Goal: Task Accomplishment & Management: Manage account settings

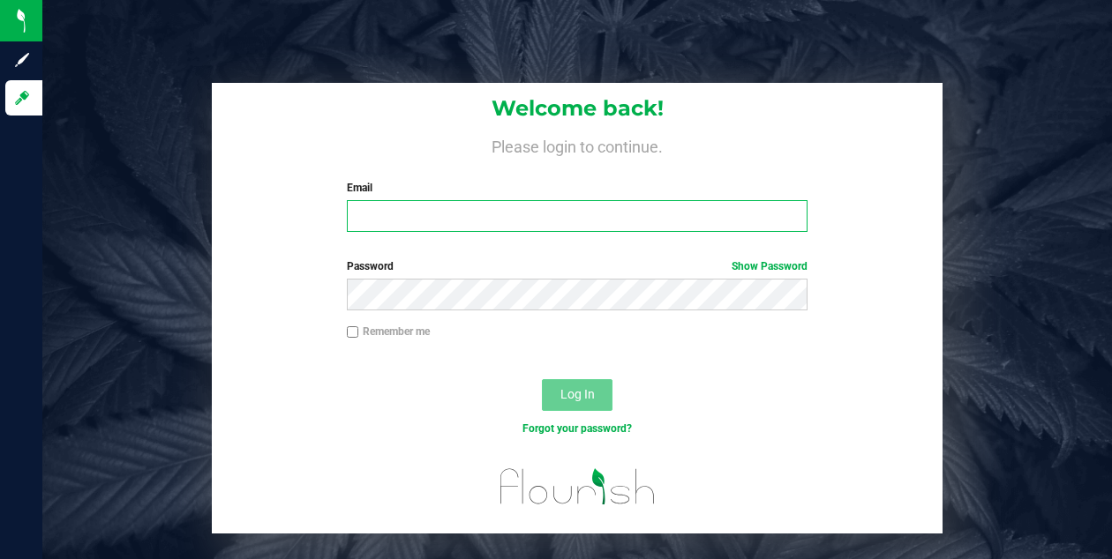
type input "dpoolie@gmail.com"
type input "[EMAIL_ADDRESS][DOMAIN_NAME]"
click at [573, 401] on span "Log In" at bounding box center [577, 394] width 34 height 14
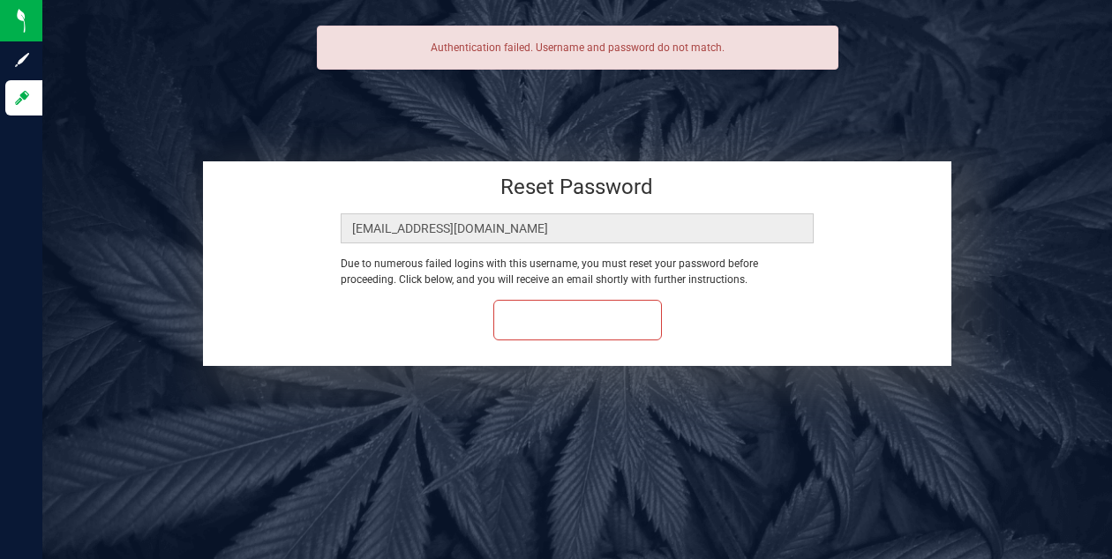
click at [522, 344] on div "Reset Password dpoolie@gmail.com Due to numerous failed logins with this userna…" at bounding box center [577, 263] width 748 height 205
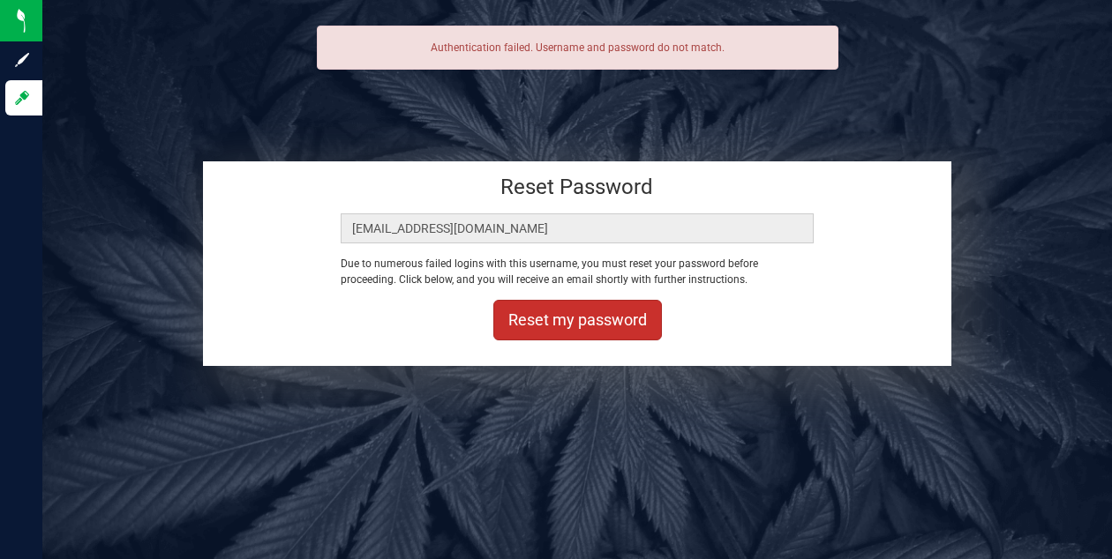
click at [529, 317] on button "Reset my password" at bounding box center [577, 320] width 169 height 41
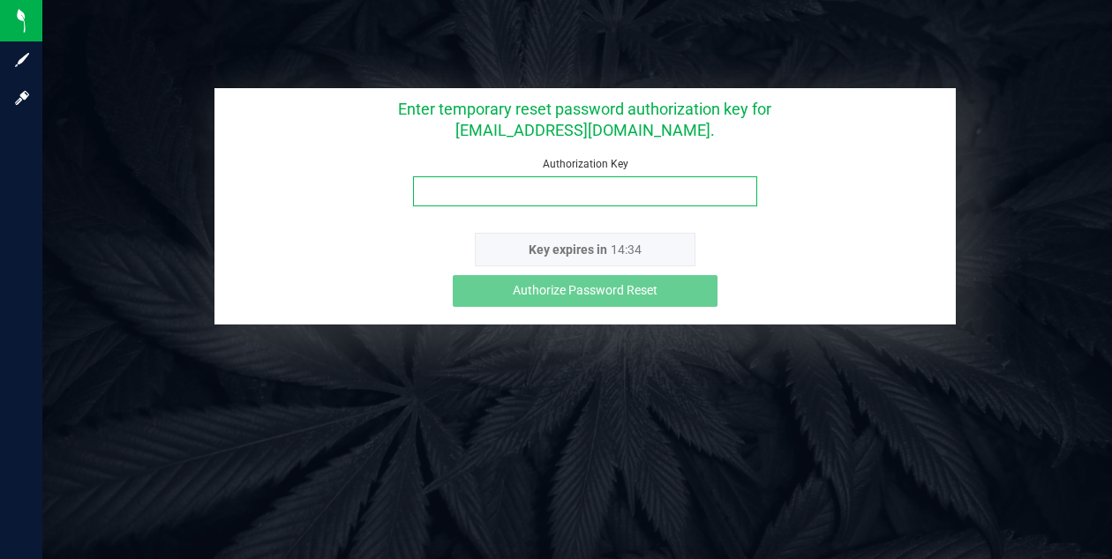
click at [474, 189] on input "Authorization Key" at bounding box center [585, 191] width 344 height 30
paste input "jmb3f52f"
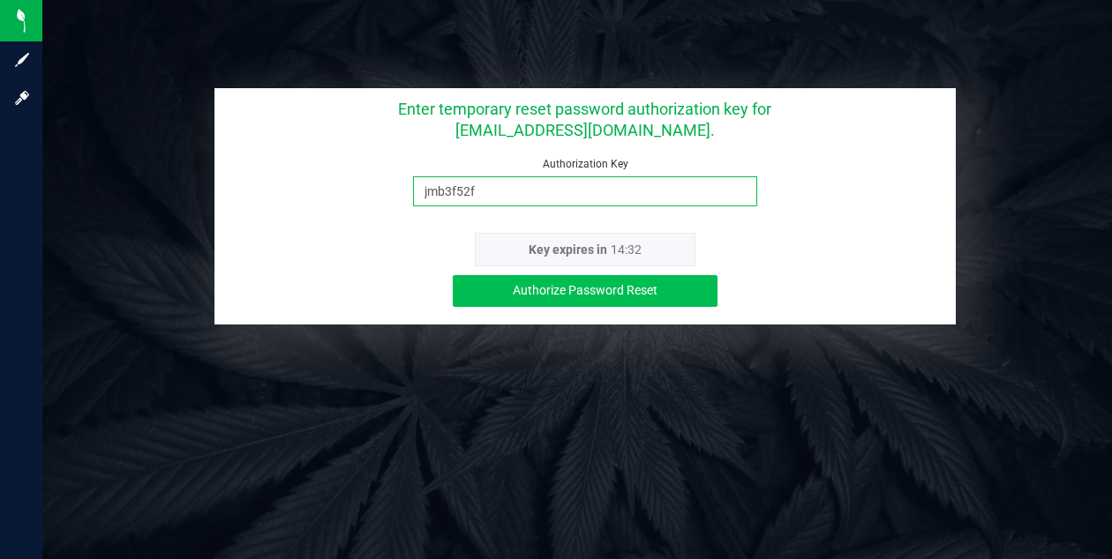
type input "jmb3f52f"
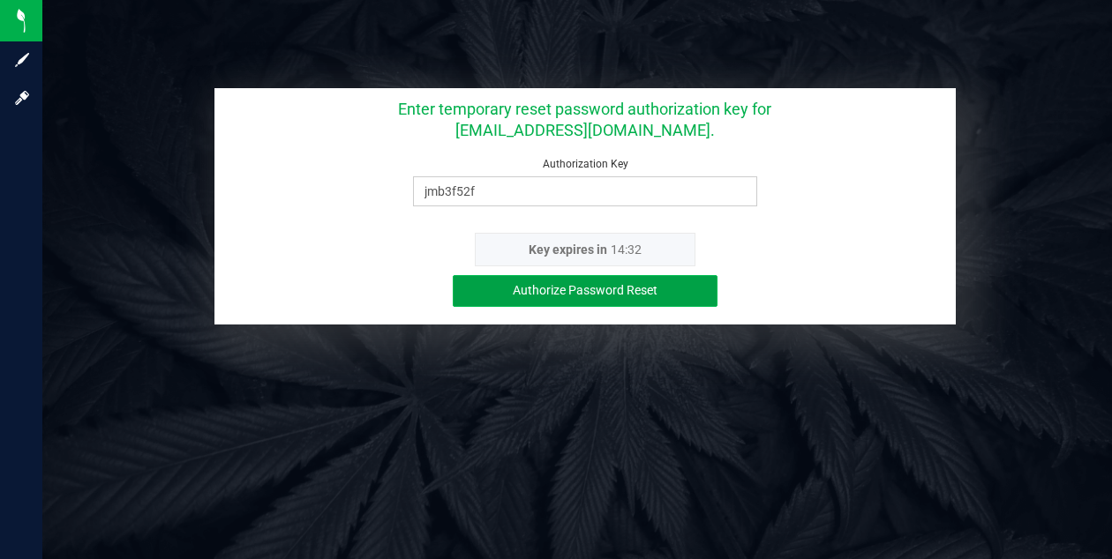
click at [567, 294] on span "Authorize Password Reset" at bounding box center [585, 290] width 145 height 14
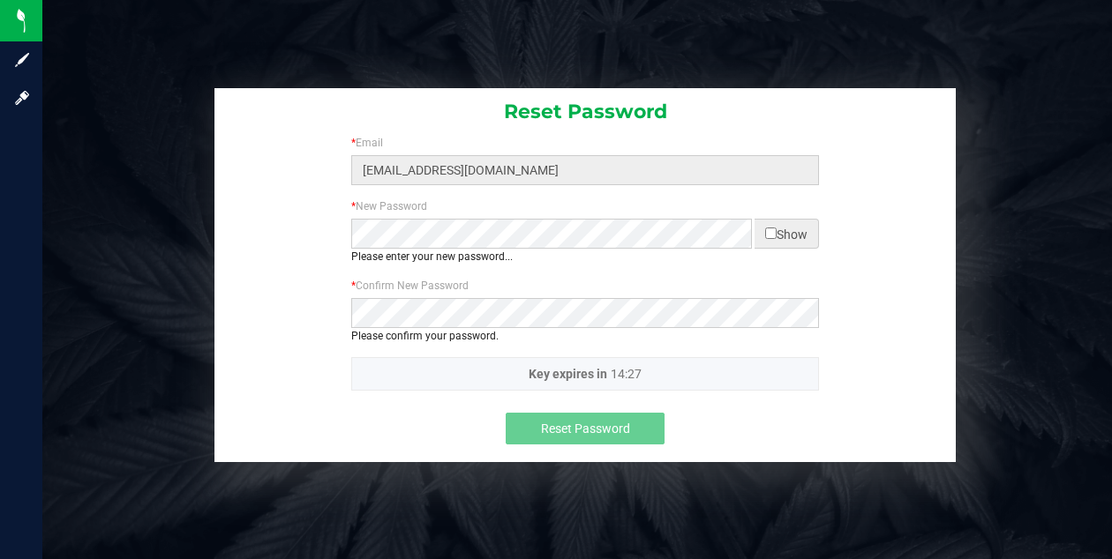
click at [768, 235] on input "checkbox" at bounding box center [770, 233] width 11 height 11
checkbox input "true"
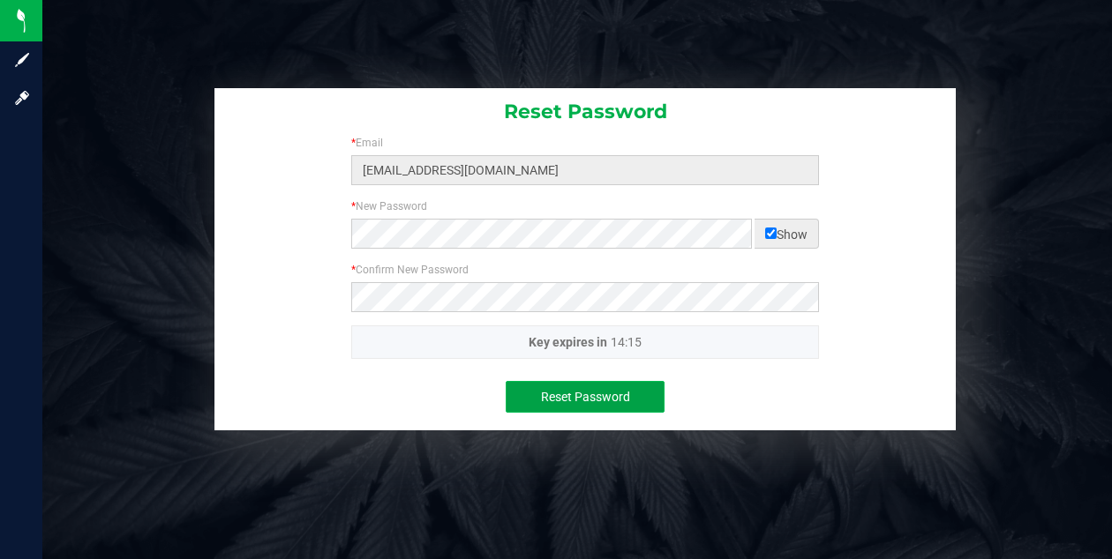
click at [590, 390] on span "Reset Password" at bounding box center [585, 397] width 89 height 14
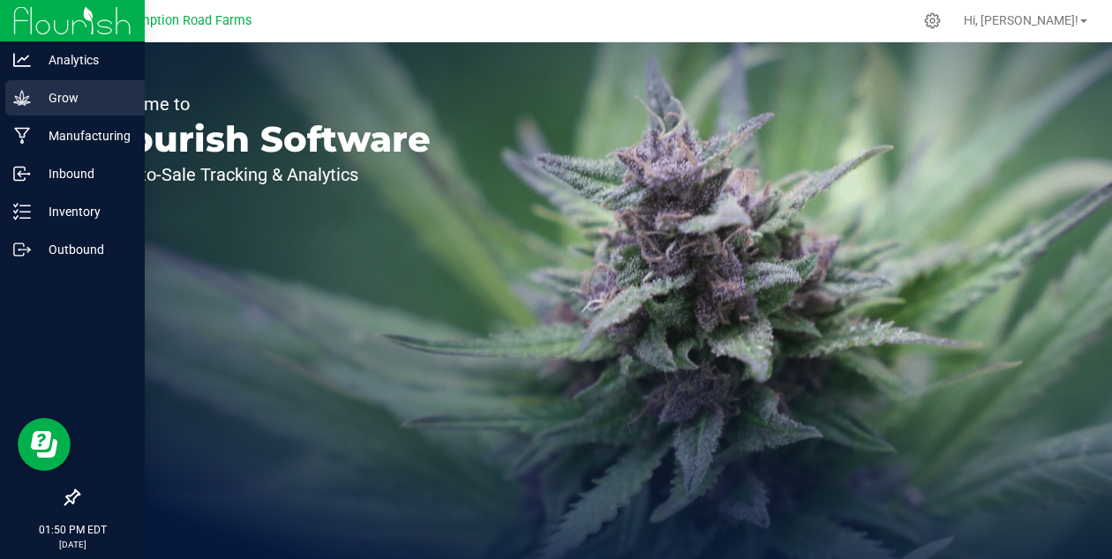
click at [55, 98] on p "Grow" at bounding box center [84, 97] width 106 height 21
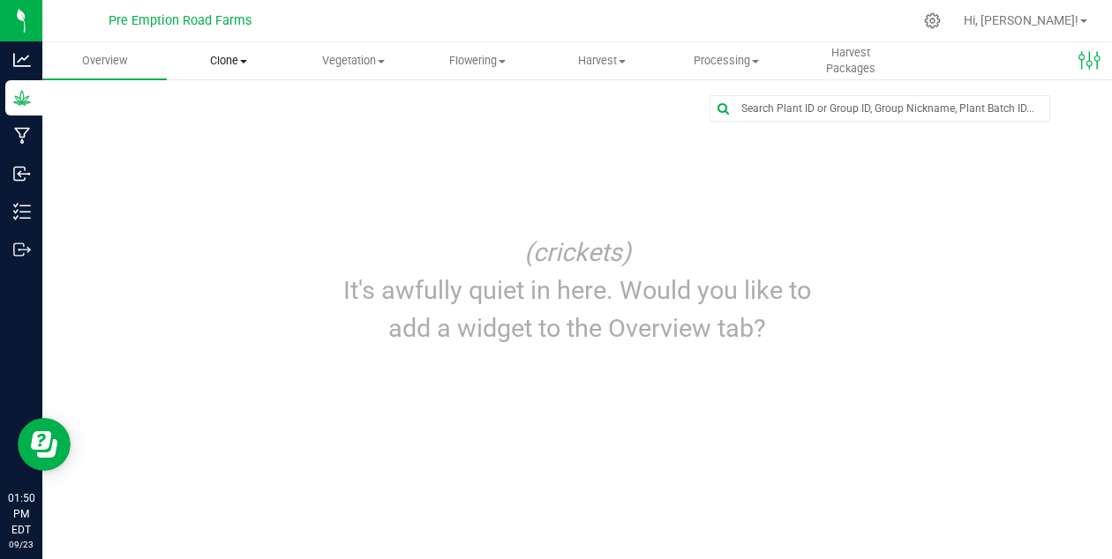
click at [226, 60] on span "Clone" at bounding box center [229, 61] width 123 height 16
click at [597, 66] on span "Harvest" at bounding box center [602, 61] width 123 height 16
click at [593, 103] on span "Harvests" at bounding box center [589, 106] width 98 height 15
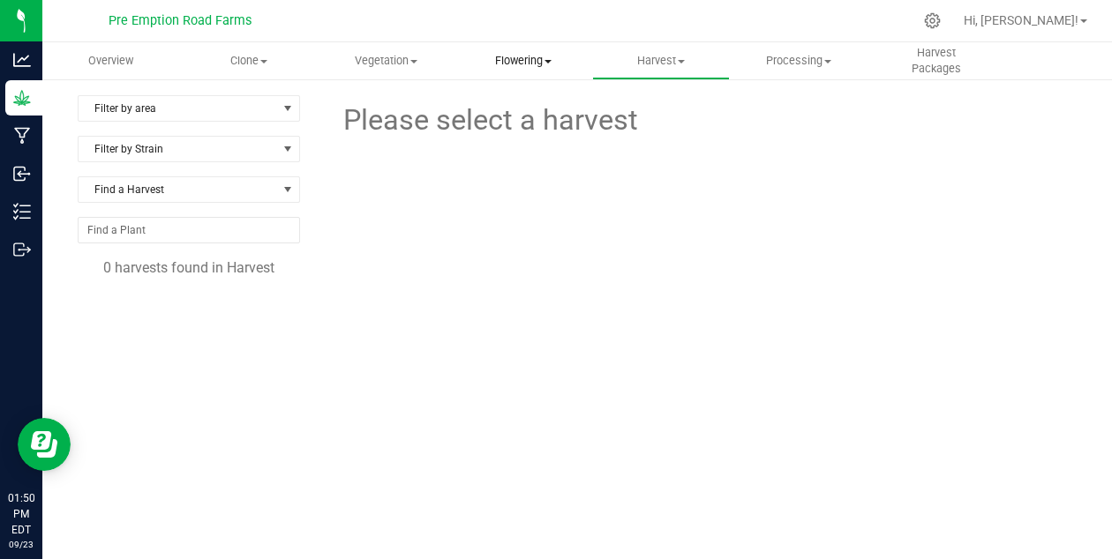
click at [514, 68] on span "Flowering" at bounding box center [523, 61] width 136 height 16
click at [512, 131] on span "Flowering groups" at bounding box center [527, 127] width 146 height 15
click at [250, 113] on span "Filter by Area" at bounding box center [185, 108] width 213 height 25
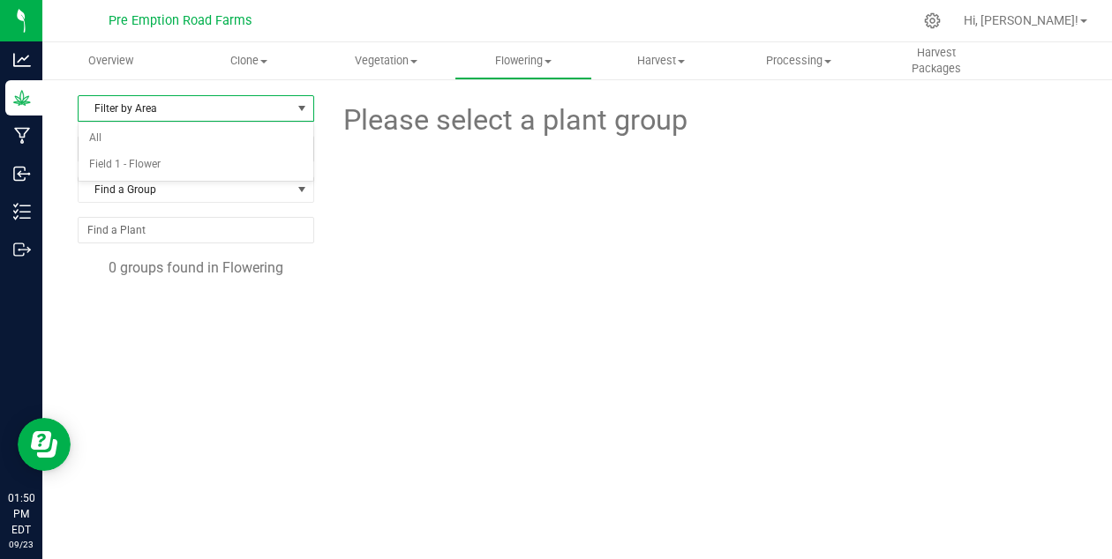
click at [250, 113] on span "Filter by Area" at bounding box center [185, 108] width 213 height 25
click at [235, 170] on li "Field 1 - Flower" at bounding box center [196, 165] width 235 height 26
click at [404, 63] on span "Vegetation" at bounding box center [387, 61] width 136 height 16
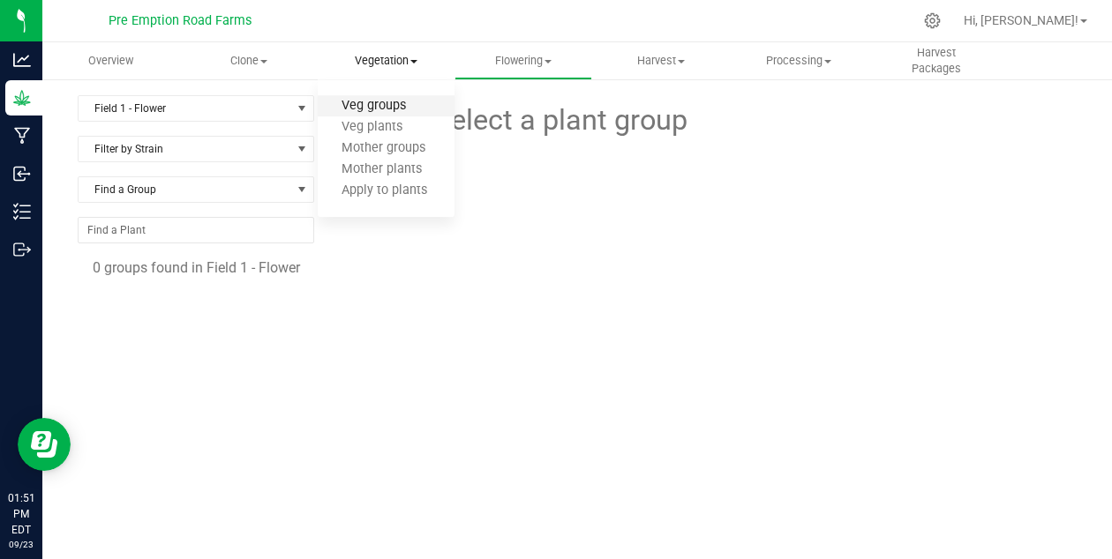
click at [374, 103] on span "Veg groups" at bounding box center [374, 106] width 112 height 15
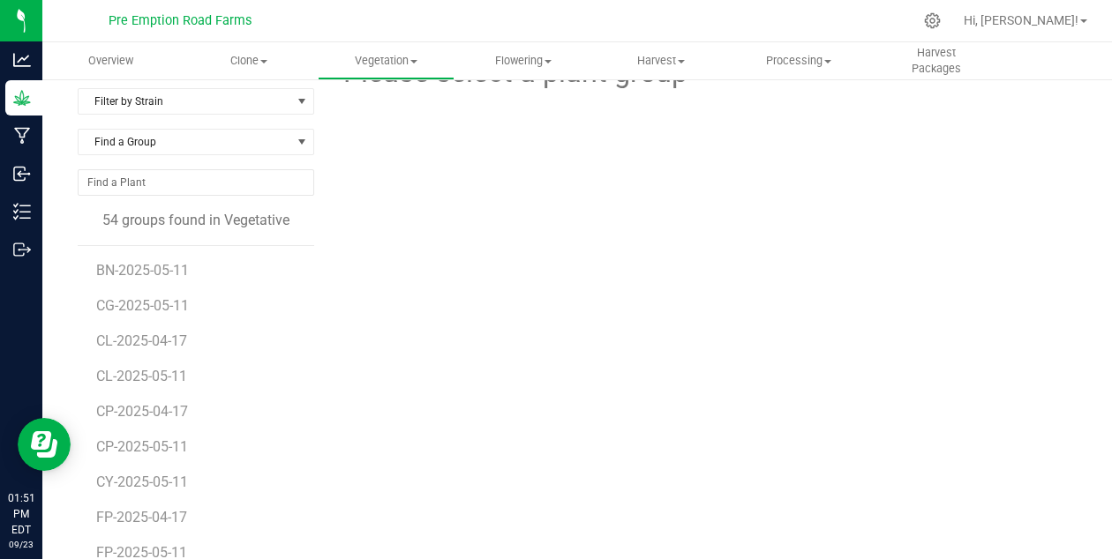
scroll to position [32, 0]
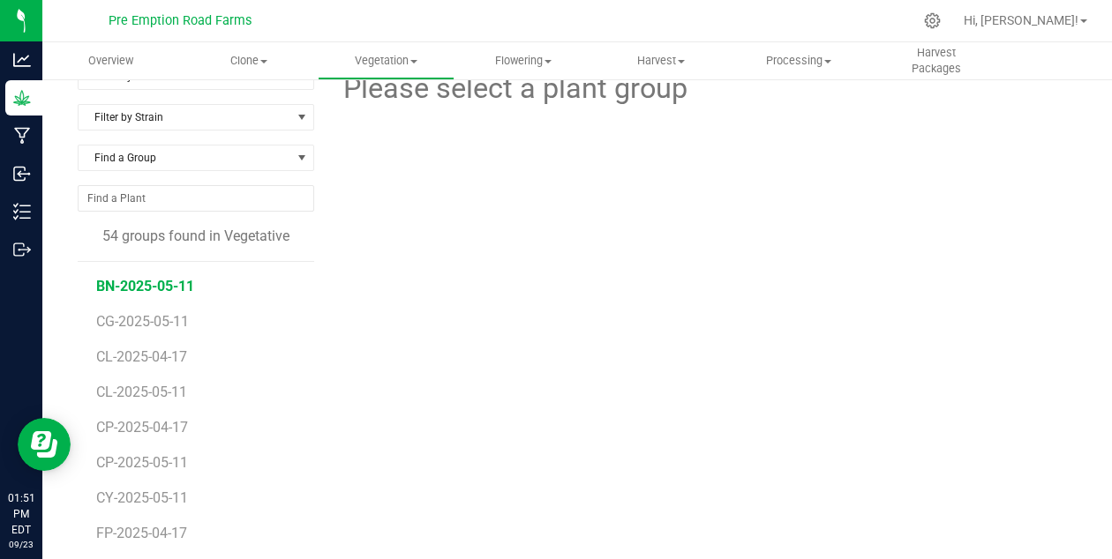
click at [169, 286] on span "BN-2025-05-11" at bounding box center [145, 286] width 98 height 17
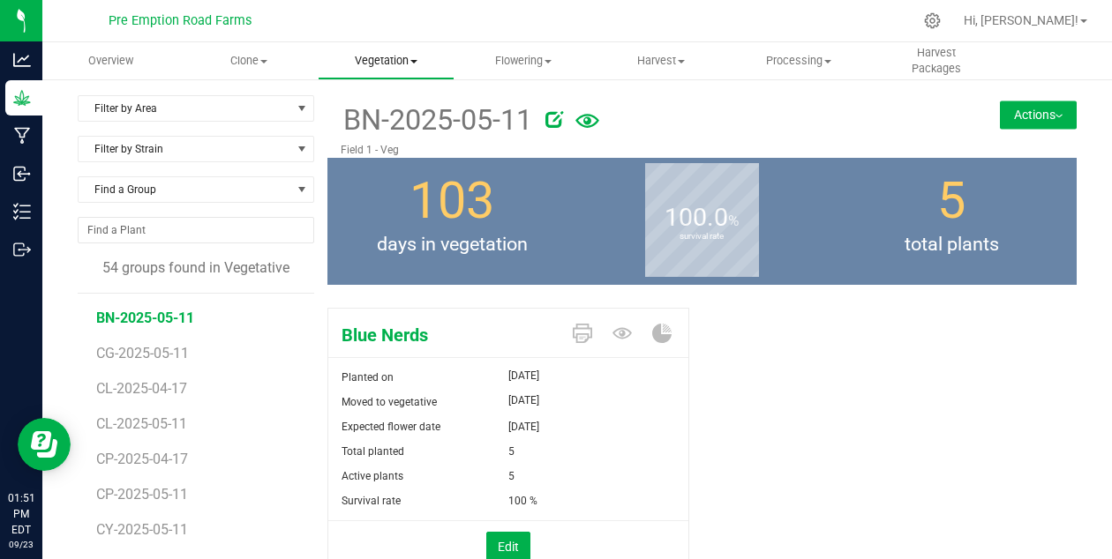
click at [401, 64] on span "Vegetation" at bounding box center [387, 61] width 136 height 16
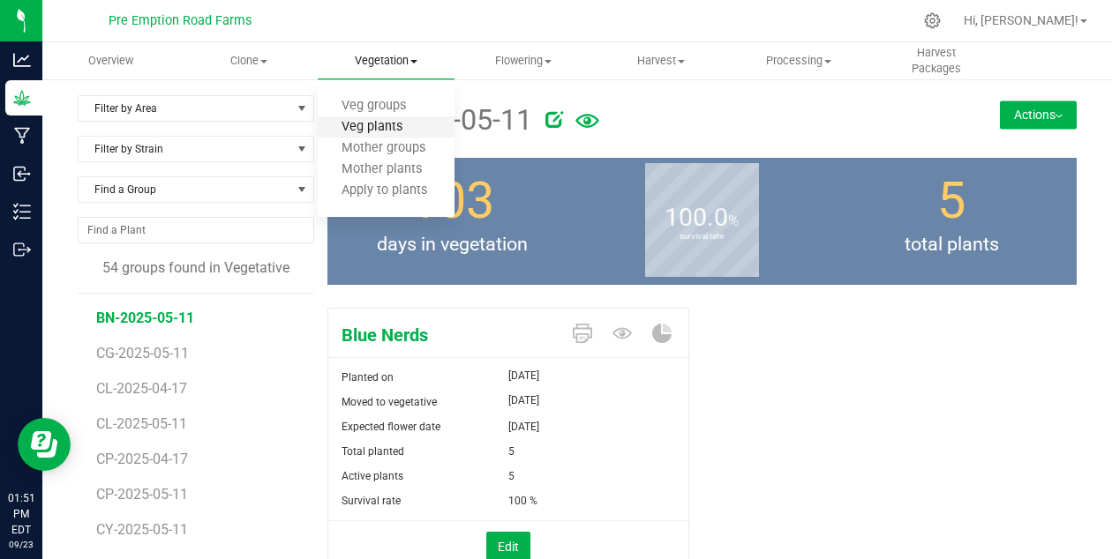
click at [369, 133] on span "Veg plants" at bounding box center [372, 127] width 109 height 15
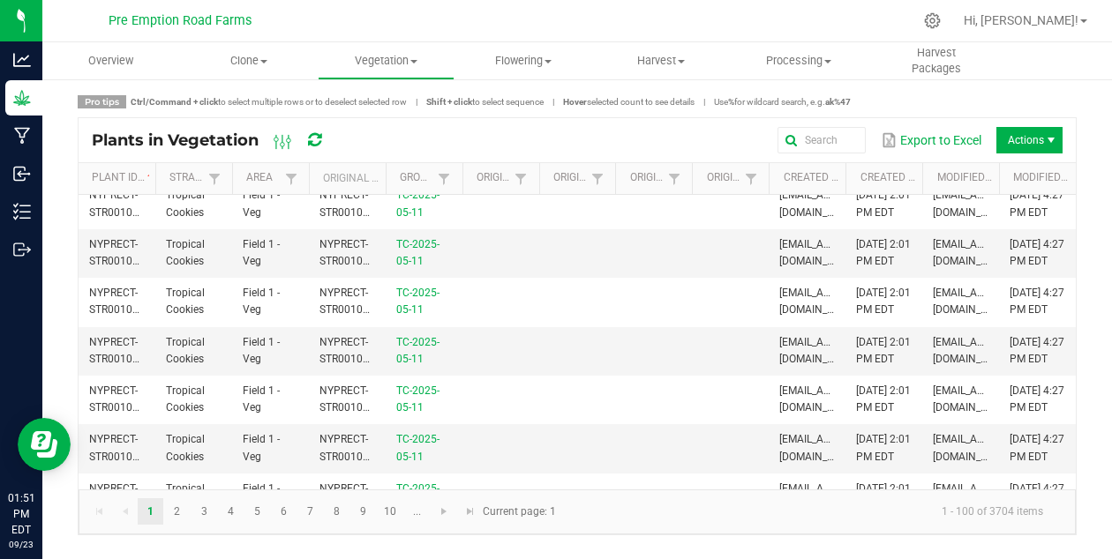
scroll to position [416, 0]
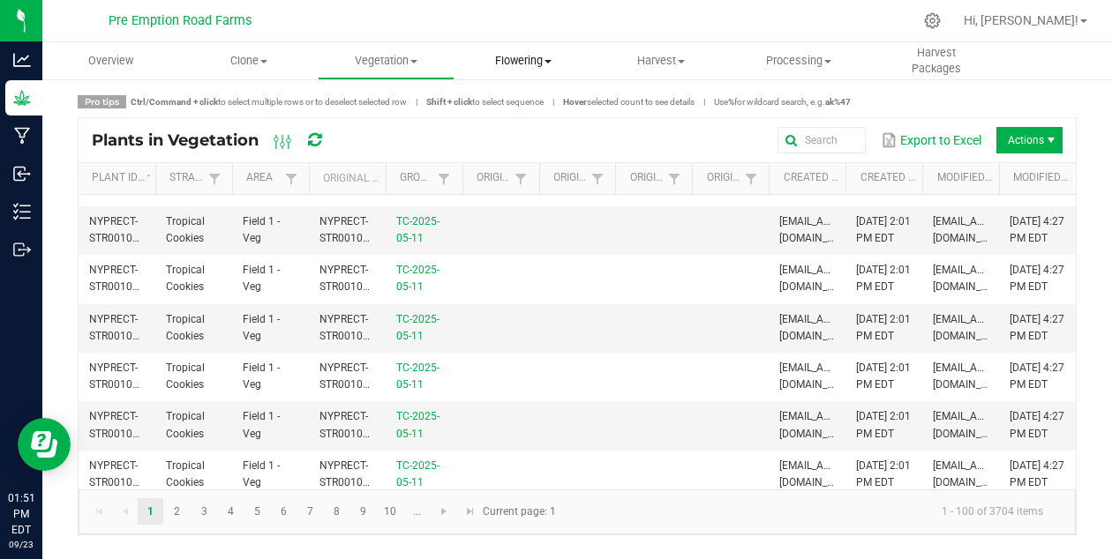
click at [519, 58] on span "Flowering" at bounding box center [523, 61] width 136 height 16
click at [501, 152] on span "Flowering plants" at bounding box center [525, 148] width 143 height 15
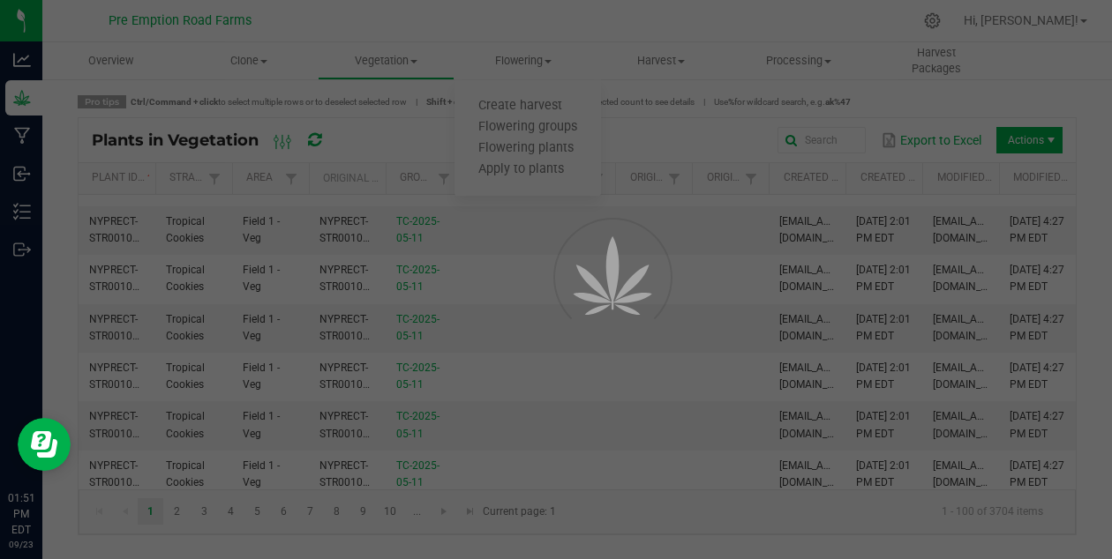
click at [507, 37] on div at bounding box center [556, 279] width 1112 height 559
click at [439, 34] on div at bounding box center [556, 279] width 1112 height 559
click at [372, 66] on div at bounding box center [556, 279] width 1112 height 559
click at [119, 297] on div at bounding box center [556, 279] width 1112 height 559
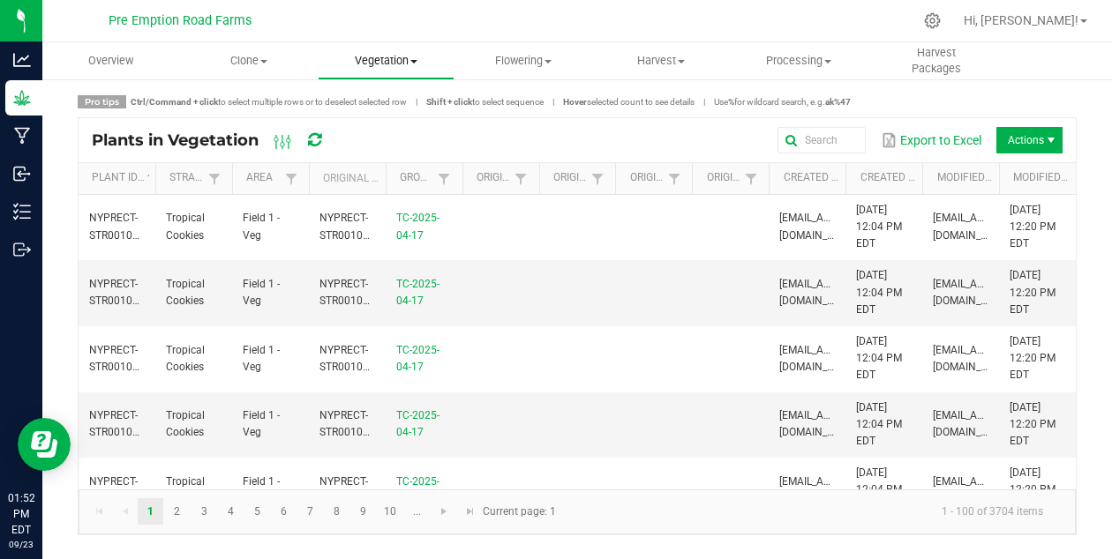
click at [392, 71] on uib-tab-heading "Vegetation Veg groups Veg plants Mother groups Mother plants Apply to plants" at bounding box center [387, 60] width 136 height 35
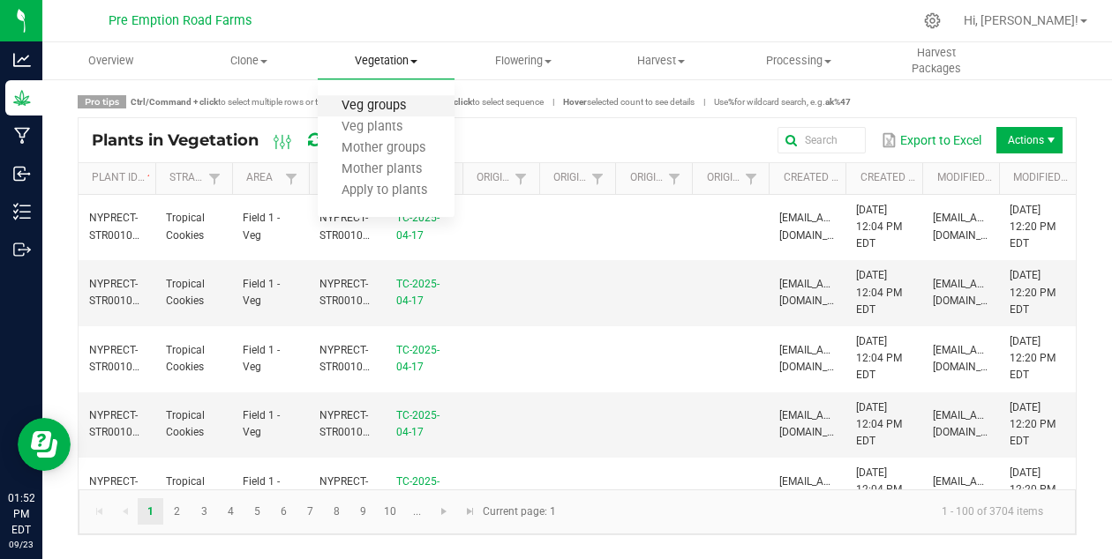
click at [384, 108] on span "Veg groups" at bounding box center [374, 106] width 112 height 15
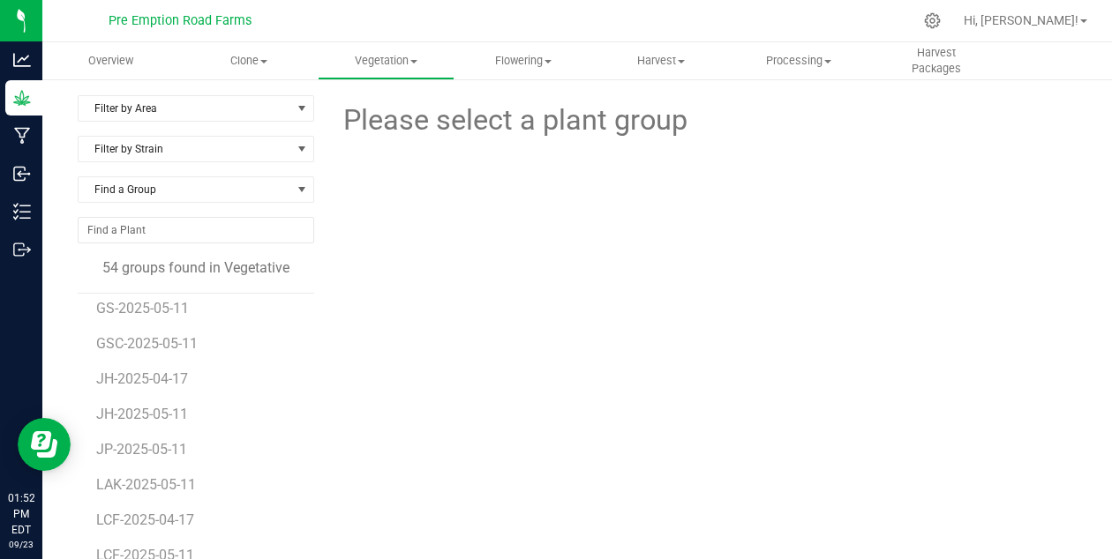
scroll to position [574, 0]
click at [135, 384] on span "JH-2025-05-11" at bounding box center [144, 379] width 97 height 17
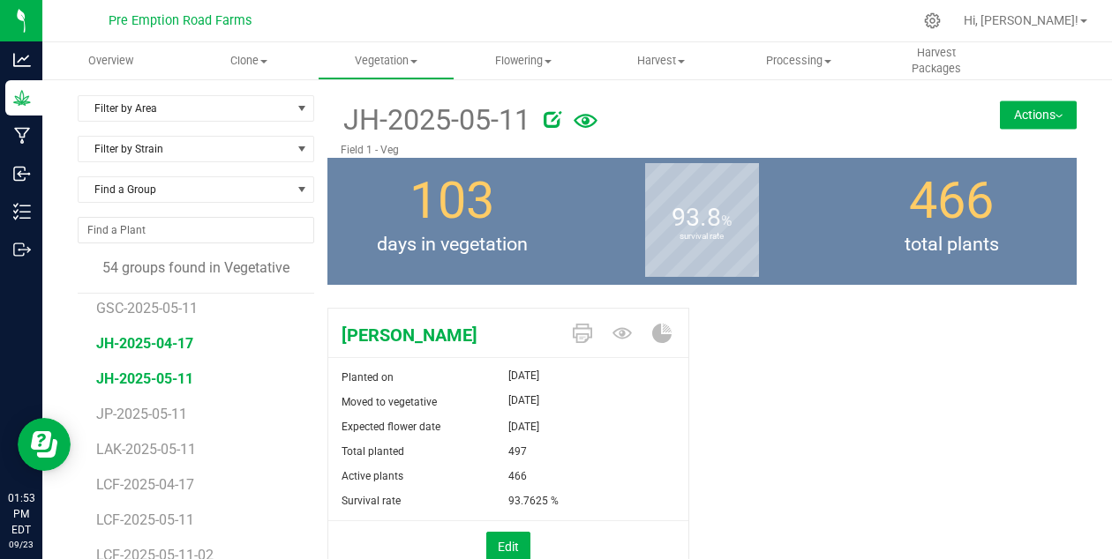
click at [144, 342] on span "JH-2025-04-17" at bounding box center [144, 343] width 97 height 17
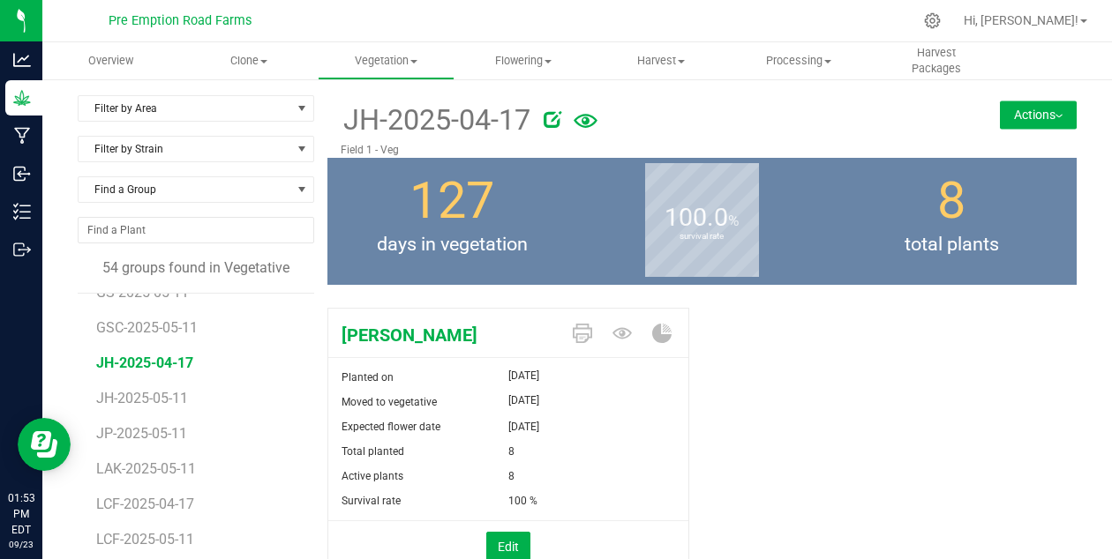
scroll to position [496, 0]
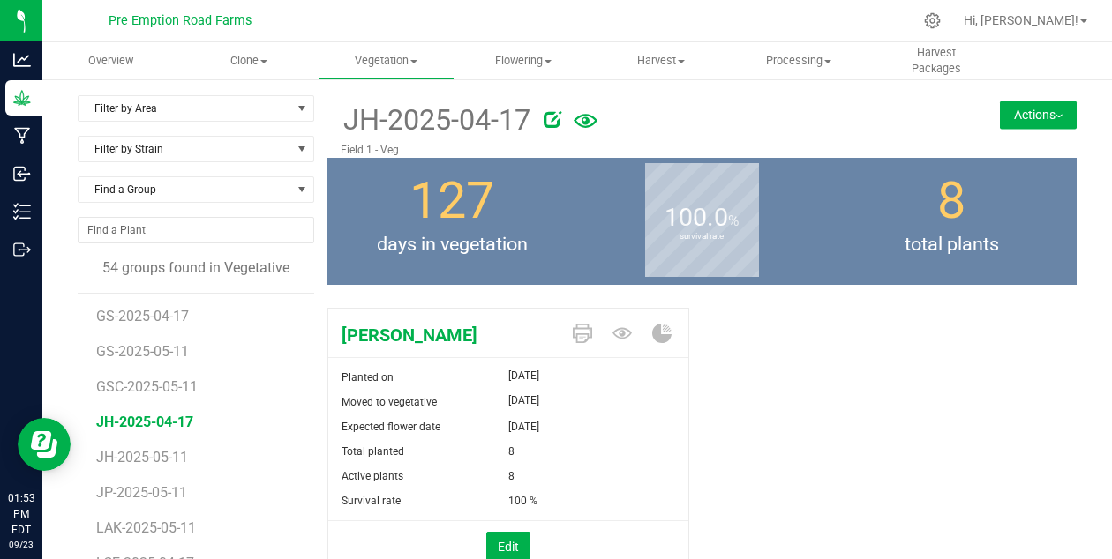
click at [1032, 111] on button "Actions" at bounding box center [1038, 115] width 77 height 28
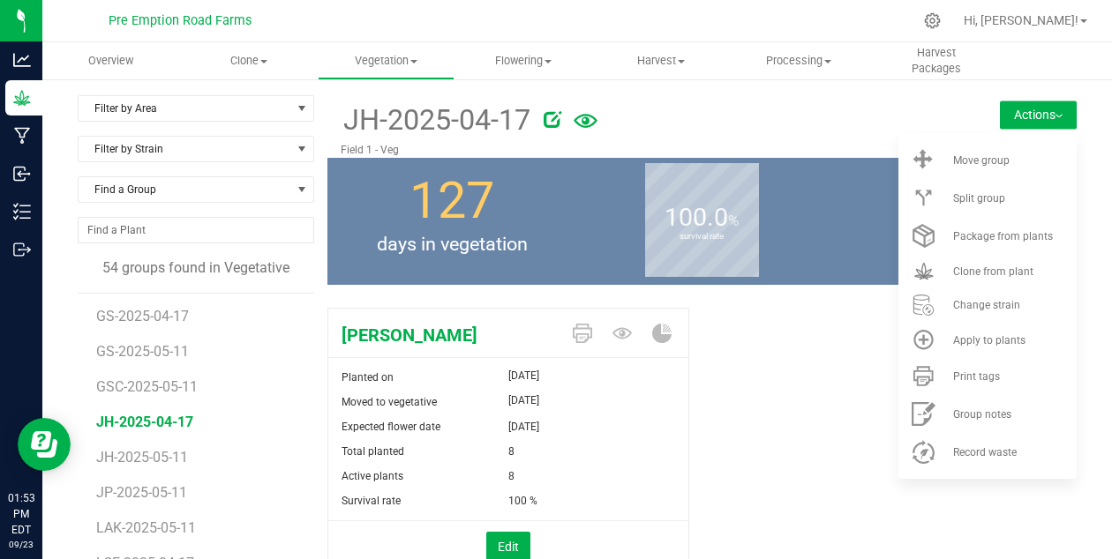
click at [784, 389] on div "Jack Herer Planted on Apr 17, 2025 Moved to vegetative May 19, 2025 Expected fl…" at bounding box center [701, 458] width 749 height 314
click at [1066, 112] on button "Actions" at bounding box center [1038, 115] width 77 height 28
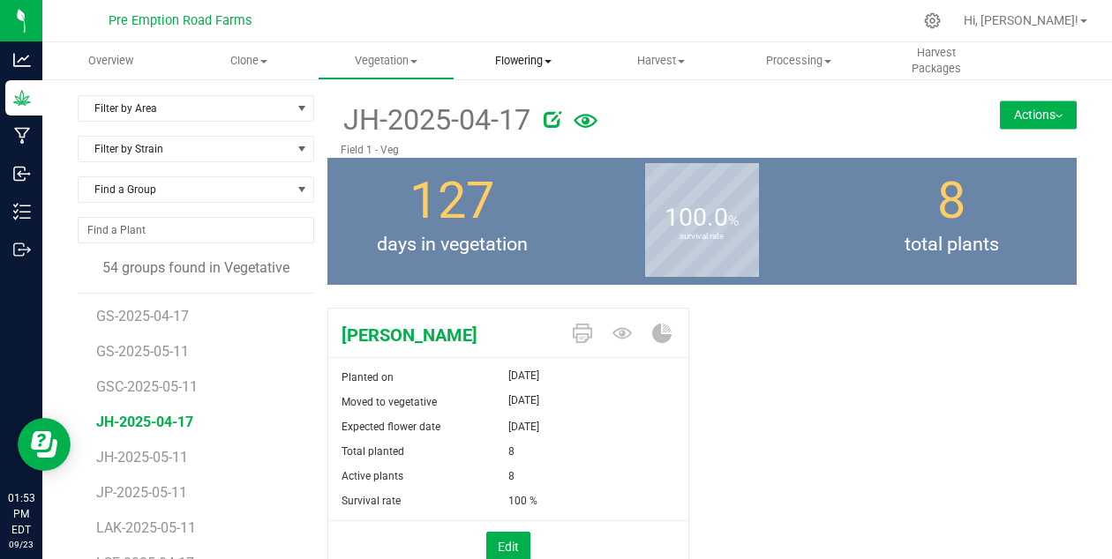
click at [519, 60] on span "Flowering" at bounding box center [523, 61] width 136 height 16
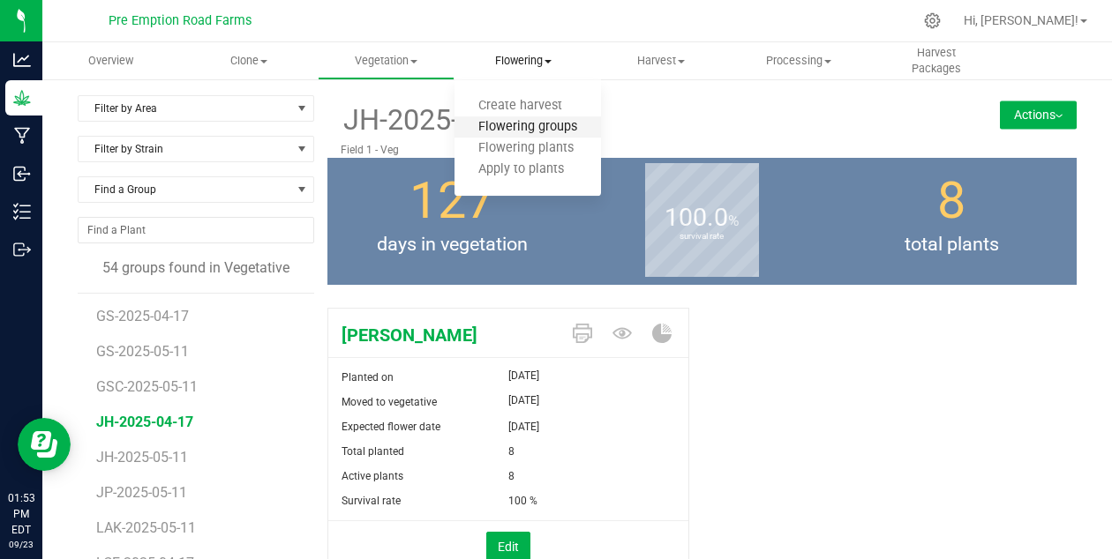
click at [508, 128] on span "Flowering groups" at bounding box center [527, 127] width 146 height 15
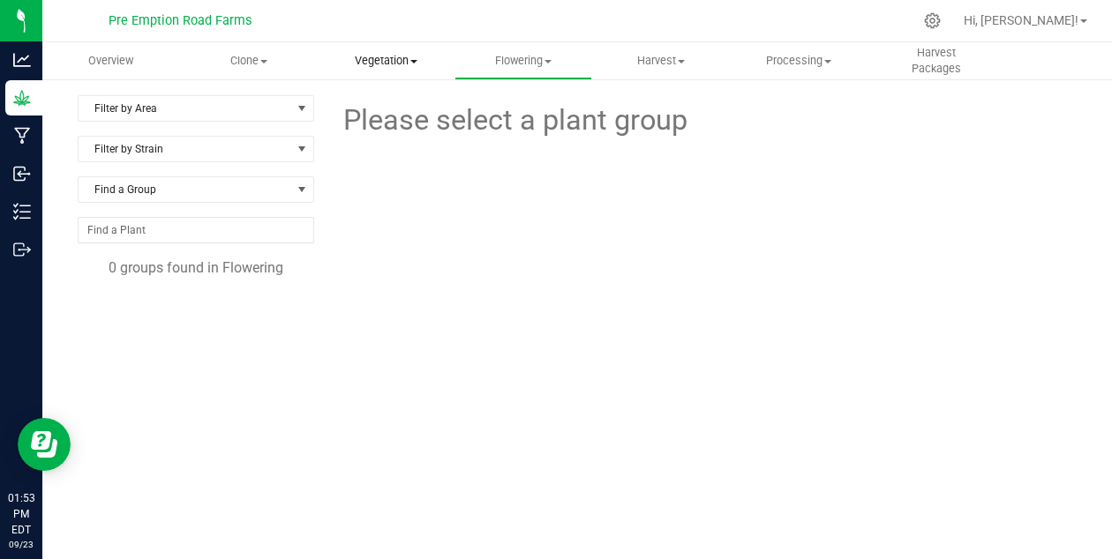
click at [396, 61] on span "Vegetation" at bounding box center [387, 61] width 136 height 16
click at [377, 109] on span "Veg groups" at bounding box center [374, 106] width 112 height 15
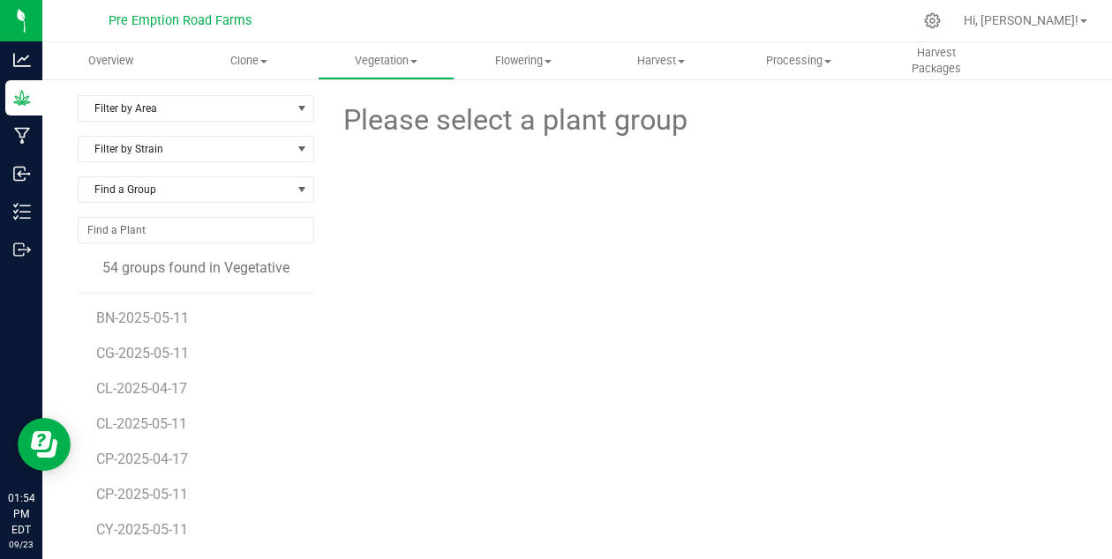
drag, startPoint x: 101, startPoint y: 272, endPoint x: 266, endPoint y: 267, distance: 166.0
click at [266, 267] on div "54 groups found in Vegetative" at bounding box center [196, 268] width 236 height 21
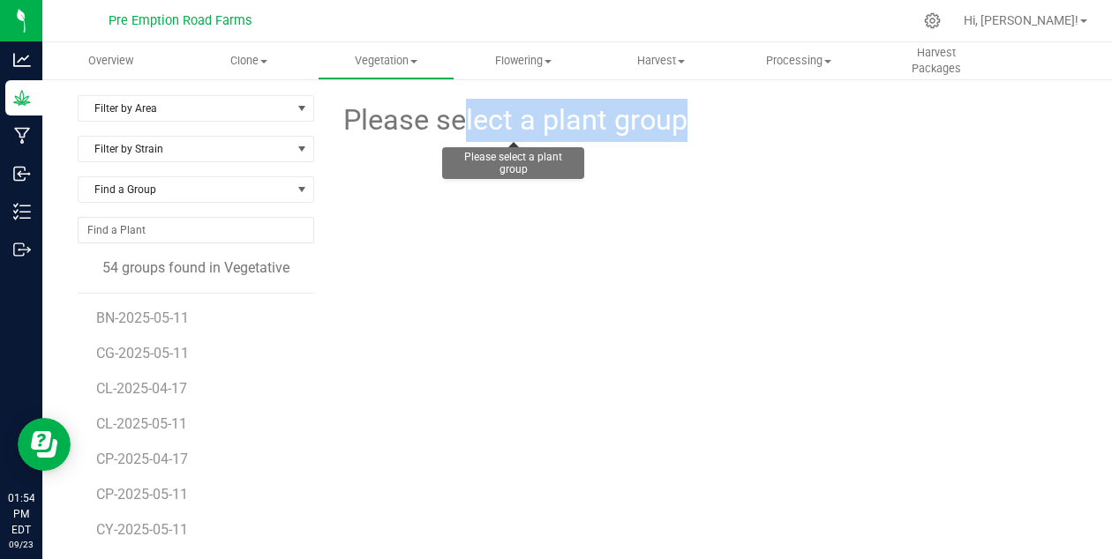
drag, startPoint x: 349, startPoint y: 121, endPoint x: 705, endPoint y: 116, distance: 356.5
click at [705, 116] on div "Please select a plant group" at bounding box center [702, 118] width 723 height 47
click at [705, 116] on form at bounding box center [875, 120] width 376 height 43
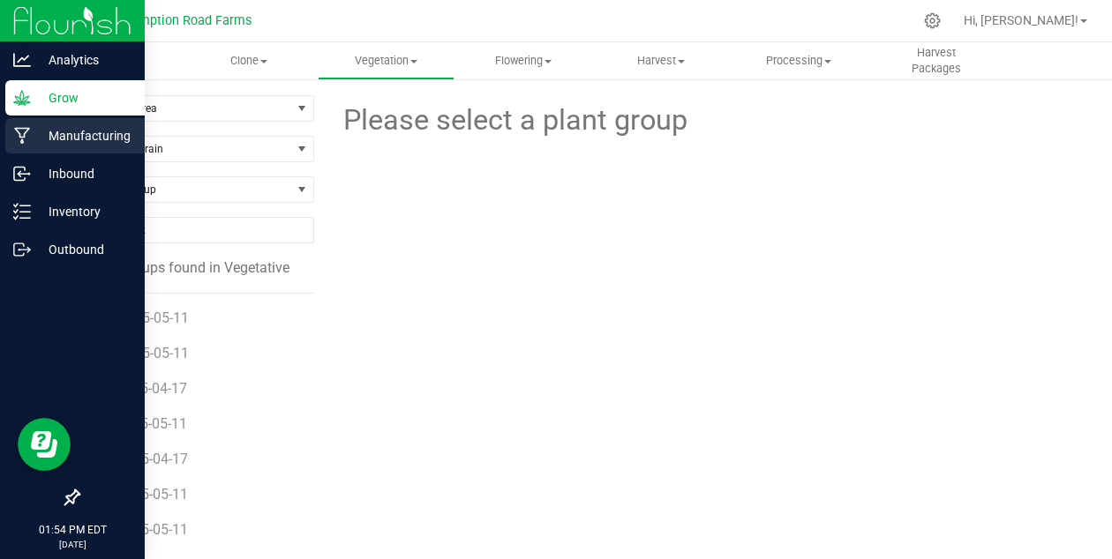
click at [90, 133] on p "Manufacturing" at bounding box center [84, 135] width 106 height 21
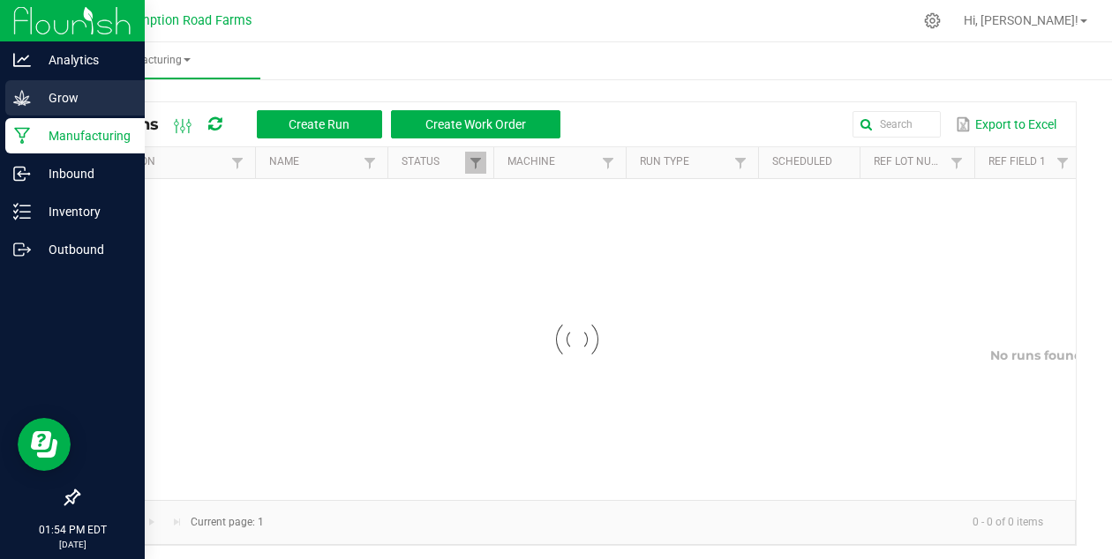
click at [54, 95] on p "Grow" at bounding box center [84, 97] width 106 height 21
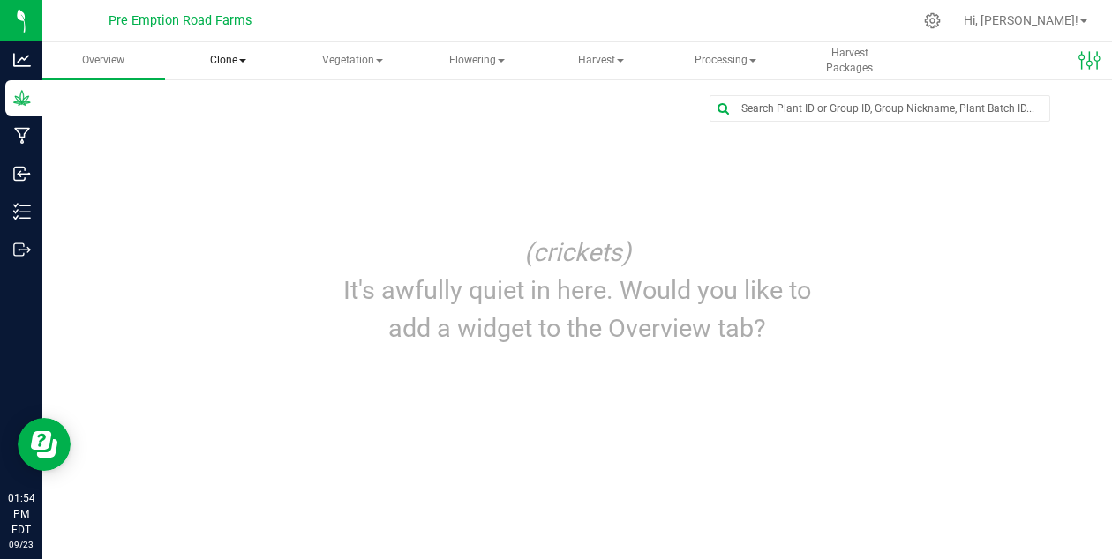
click at [214, 59] on span "Clone" at bounding box center [228, 60] width 121 height 35
click at [344, 67] on span "Vegetation" at bounding box center [352, 60] width 121 height 35
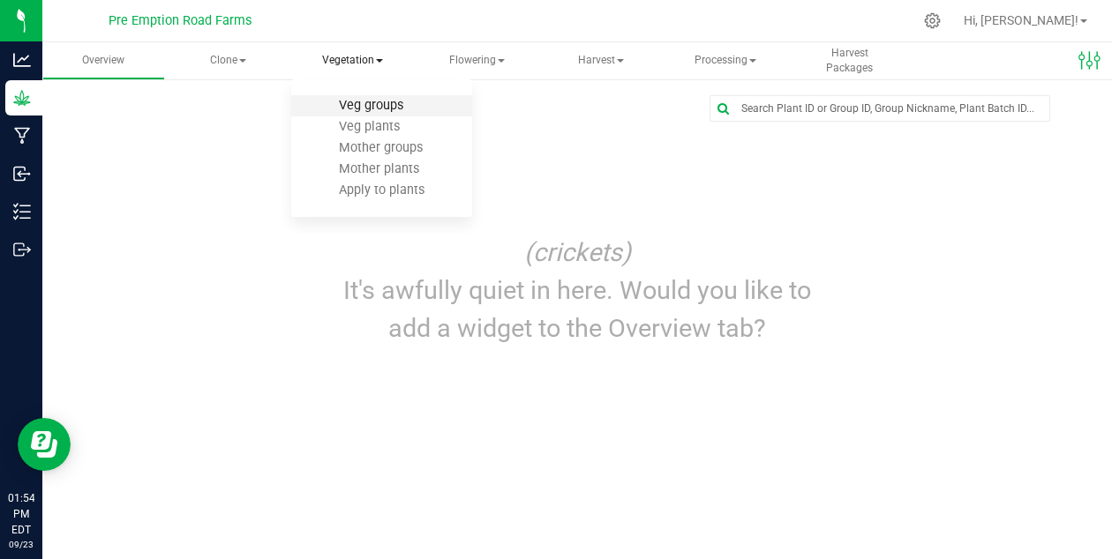
click at [362, 105] on span "Veg groups" at bounding box center [371, 105] width 112 height 15
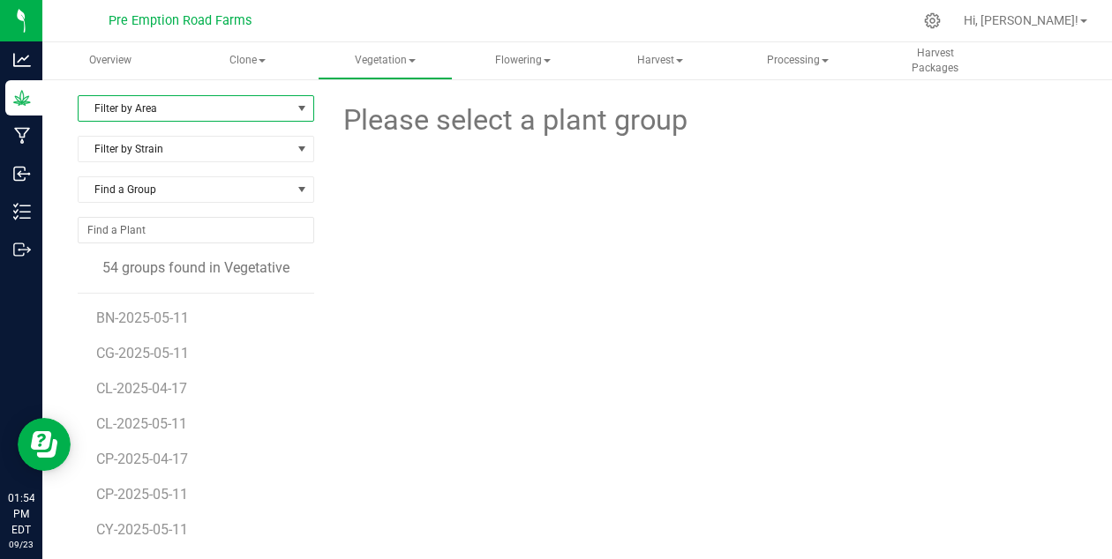
click at [257, 117] on span "Filter by Area" at bounding box center [185, 108] width 213 height 25
click at [184, 165] on li "Field 1 - Pots" at bounding box center [196, 165] width 235 height 26
click at [221, 116] on span "Field 1 - Pots" at bounding box center [185, 108] width 213 height 25
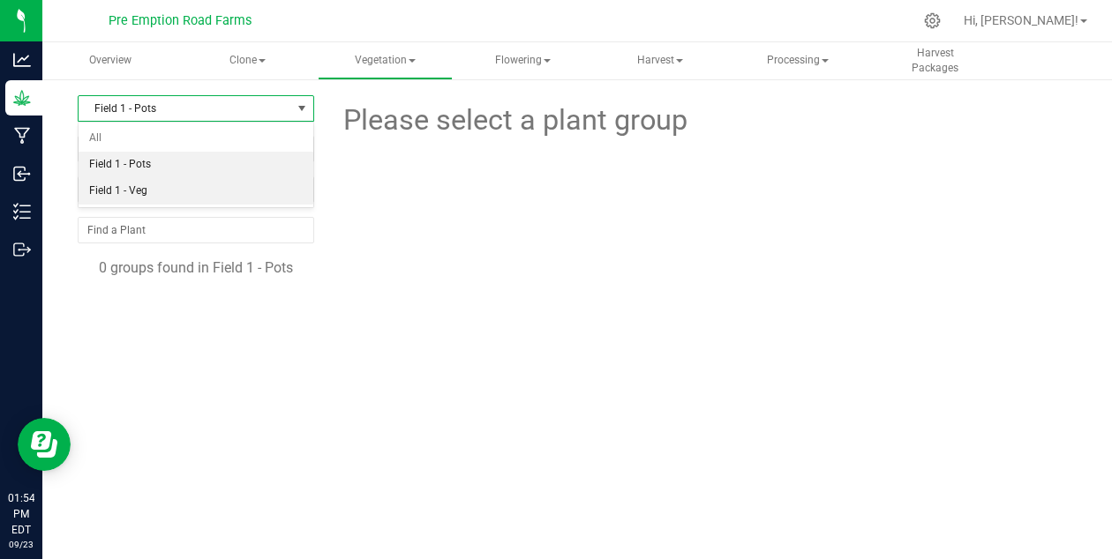
click at [190, 193] on li "Field 1 - Veg" at bounding box center [196, 191] width 235 height 26
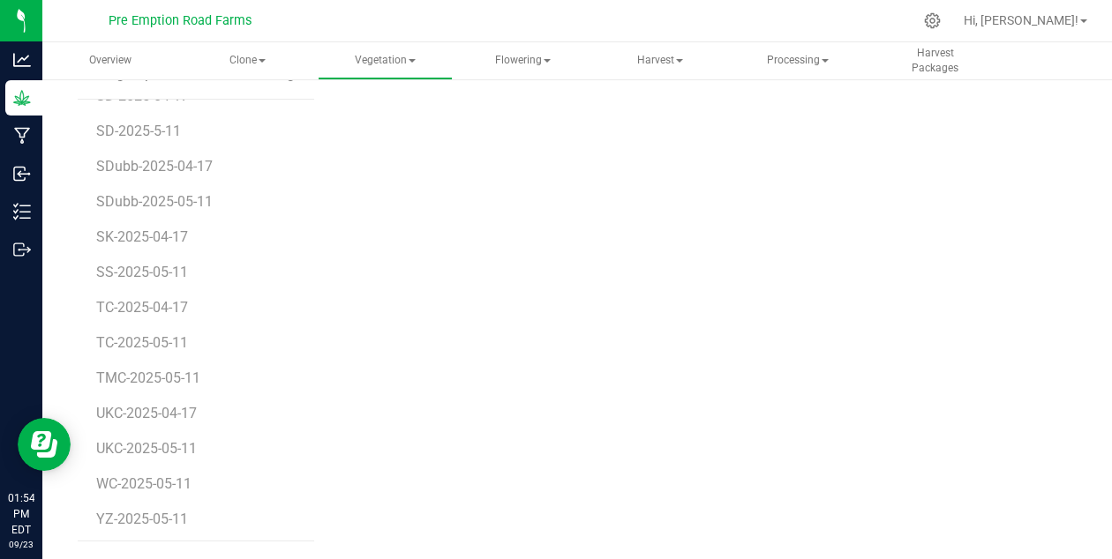
scroll to position [1479, 0]
click at [124, 483] on span "YZ-2025-05-11" at bounding box center [144, 480] width 97 height 17
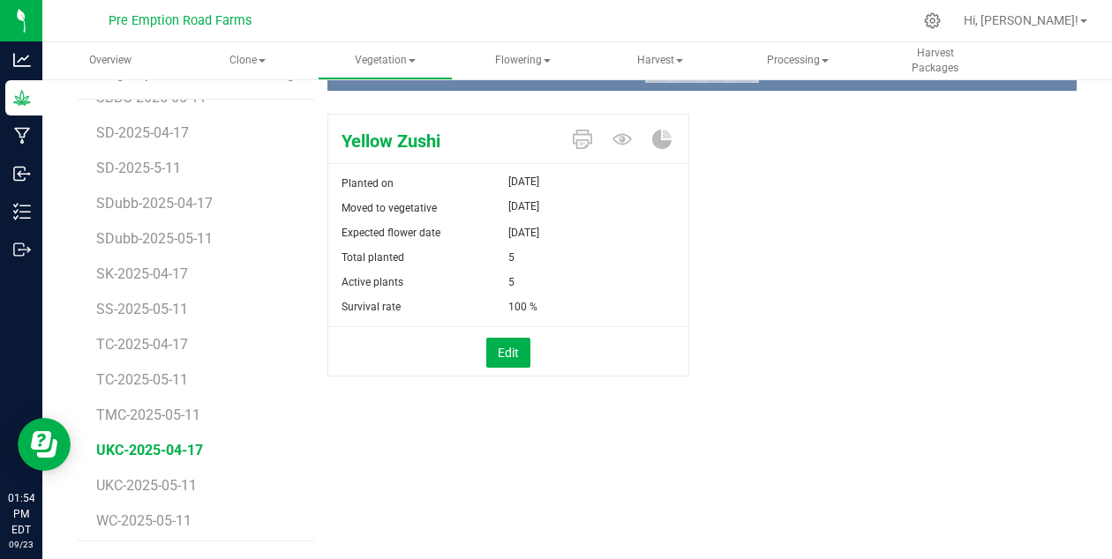
scroll to position [1398, 0]
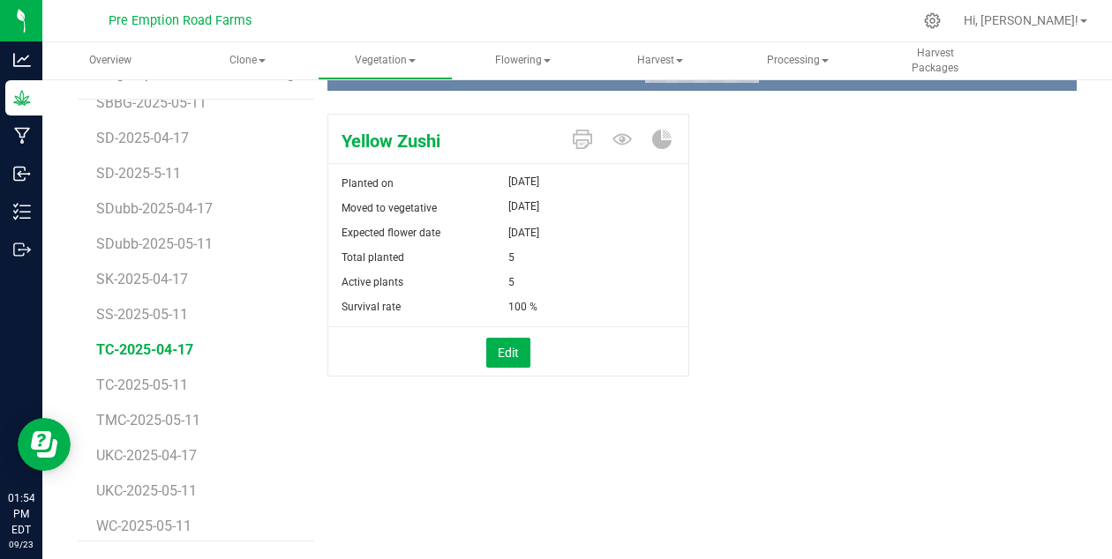
click at [146, 358] on span "TC-2025-04-17" at bounding box center [144, 350] width 97 height 17
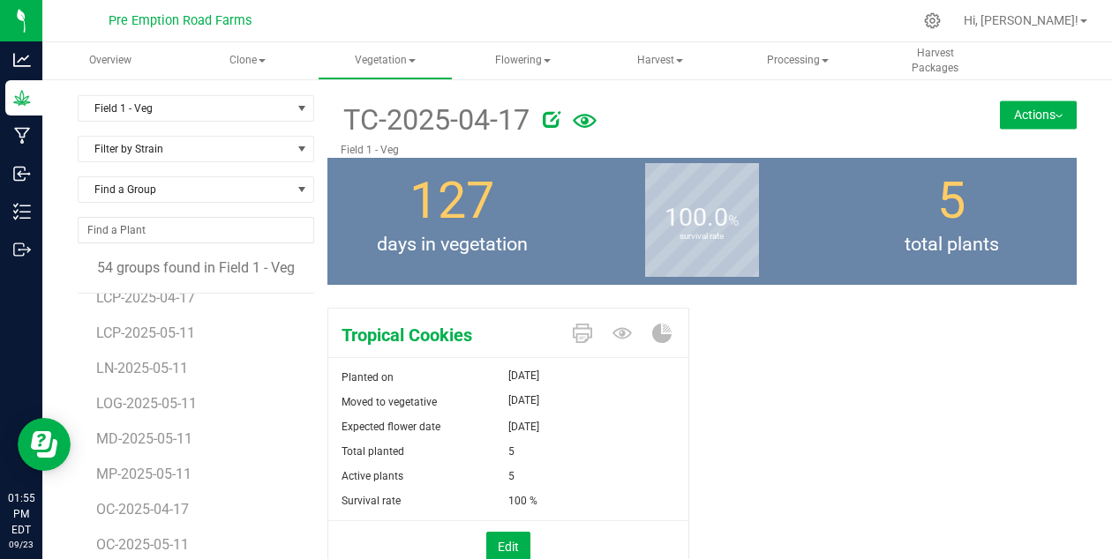
scroll to position [935, 0]
